Goal: Information Seeking & Learning: Learn about a topic

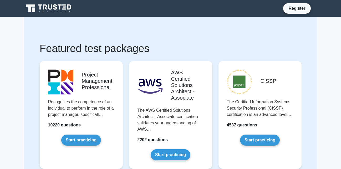
click at [81, 142] on link "Start practicing" at bounding box center [81, 140] width 40 height 11
click at [86, 139] on link "Start practicing" at bounding box center [81, 140] width 40 height 11
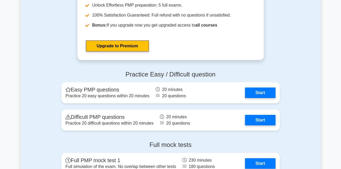
scroll to position [1397, 0]
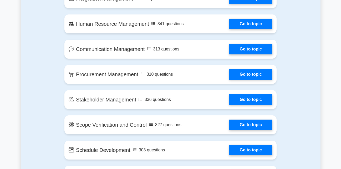
scroll to position [430, 0]
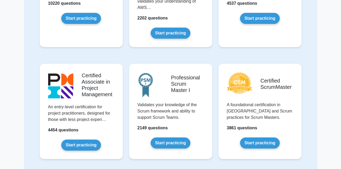
scroll to position [122, 0]
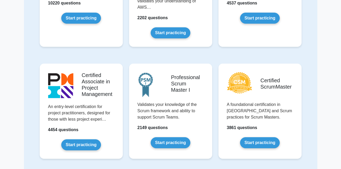
click at [268, 139] on link "Start practicing" at bounding box center [260, 142] width 40 height 11
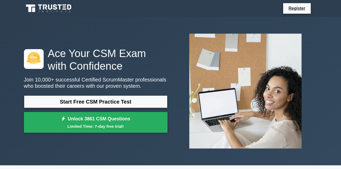
click at [147, 97] on link "Start Free CSM Practice Test" at bounding box center [96, 102] width 144 height 13
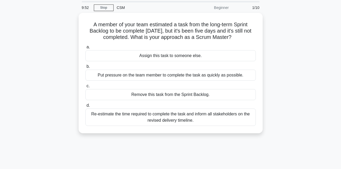
scroll to position [16, 0]
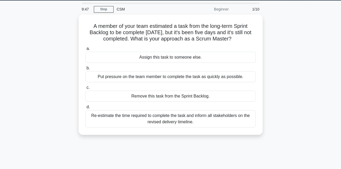
click at [207, 54] on div "Assign this task to someone else." at bounding box center [171, 57] width 171 height 11
click at [86, 51] on input "a. Assign this task to someone else." at bounding box center [86, 48] width 0 height 3
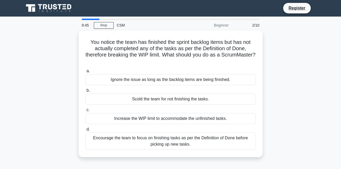
scroll to position [0, 0]
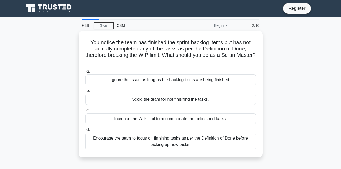
click at [183, 105] on div "Scold the team for not finishing the tasks." at bounding box center [171, 99] width 171 height 11
click at [86, 93] on input "b. Scold the team for not finishing the tasks." at bounding box center [86, 90] width 0 height 3
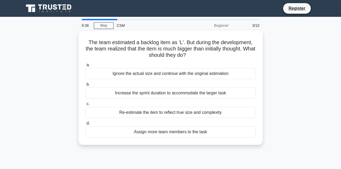
click at [185, 94] on div "Increase the sprint duration to accommodate the larger task" at bounding box center [171, 93] width 171 height 11
click at [86, 86] on input "b. Increase the sprint duration to accommodate the larger task" at bounding box center [86, 84] width 0 height 3
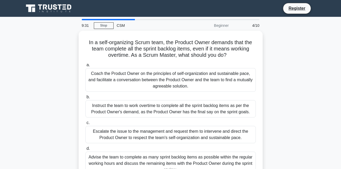
click at [204, 76] on div "Coach the Product Owner on the principles of self-organization and sustainable …" at bounding box center [171, 80] width 171 height 24
click at [86, 67] on input "a. Coach the Product Owner on the principles of self-organization and sustainab…" at bounding box center [86, 64] width 0 height 3
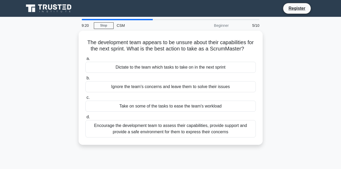
click at [175, 111] on div "Take on some of the tasks to ease the team's workload" at bounding box center [171, 106] width 171 height 11
click at [86, 99] on input "c. Take on some of the tasks to ease the team's workload" at bounding box center [86, 97] width 0 height 3
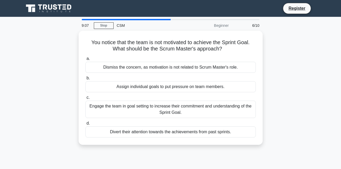
click at [195, 111] on div "Engage the team in goal setting to increase their commitment and understanding …" at bounding box center [171, 109] width 171 height 17
click at [86, 99] on input "c. Engage the team in goal setting to increase their commitment and understandi…" at bounding box center [86, 97] width 0 height 3
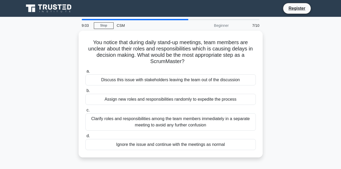
click at [190, 101] on div "Assign new roles and responsibilities randomly to expedite the process" at bounding box center [171, 99] width 171 height 11
click at [86, 93] on input "b. Assign new roles and responsibilities randomly to expedite the process" at bounding box center [86, 90] width 0 height 3
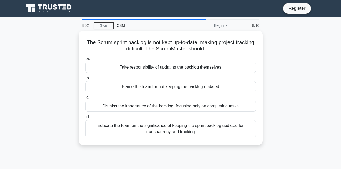
click at [198, 130] on div "Educate the team on the significance of keeping the sprint backlog updated for …" at bounding box center [171, 128] width 171 height 17
click at [86, 119] on input "d. Educate the team on the significance of keeping the sprint backlog updated f…" at bounding box center [86, 117] width 0 height 3
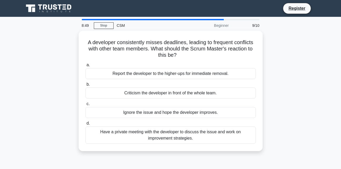
click at [176, 137] on div "Have a private meeting with the developer to discuss the issue and work on impr…" at bounding box center [171, 135] width 171 height 17
click at [86, 125] on input "d. Have a private meeting with the developer to discuss the issue and work on i…" at bounding box center [86, 123] width 0 height 3
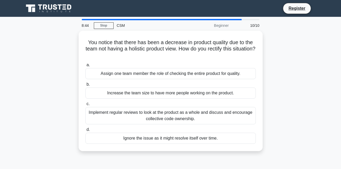
click at [204, 78] on div "Assign one team member the role of checking the entire product for quality." at bounding box center [171, 73] width 171 height 11
click at [86, 67] on input "a. Assign one team member the role of checking the entire product for quality." at bounding box center [86, 64] width 0 height 3
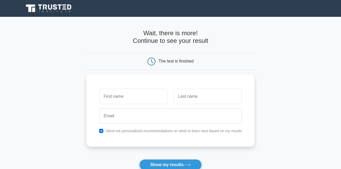
click at [174, 166] on button "Show my results" at bounding box center [170, 165] width 62 height 11
type input "y"
type input "ADELEKE"
click at [197, 99] on input "text" at bounding box center [208, 96] width 68 height 15
type input "AYOMIKUN"
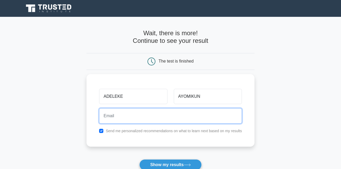
click at [196, 113] on input "email" at bounding box center [170, 115] width 143 height 15
type input "[EMAIL_ADDRESS][DOMAIN_NAME]"
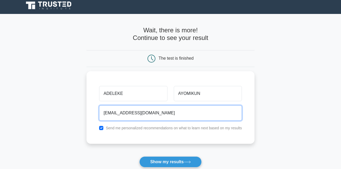
scroll to position [42, 0]
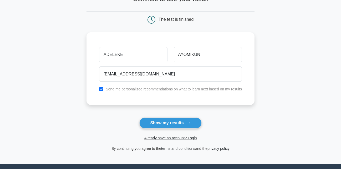
click at [182, 127] on button "Show my results" at bounding box center [170, 123] width 62 height 11
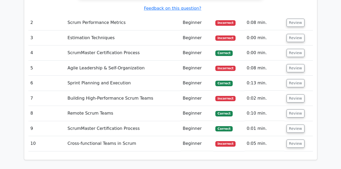
scroll to position [691, 0]
